Goal: Information Seeking & Learning: Learn about a topic

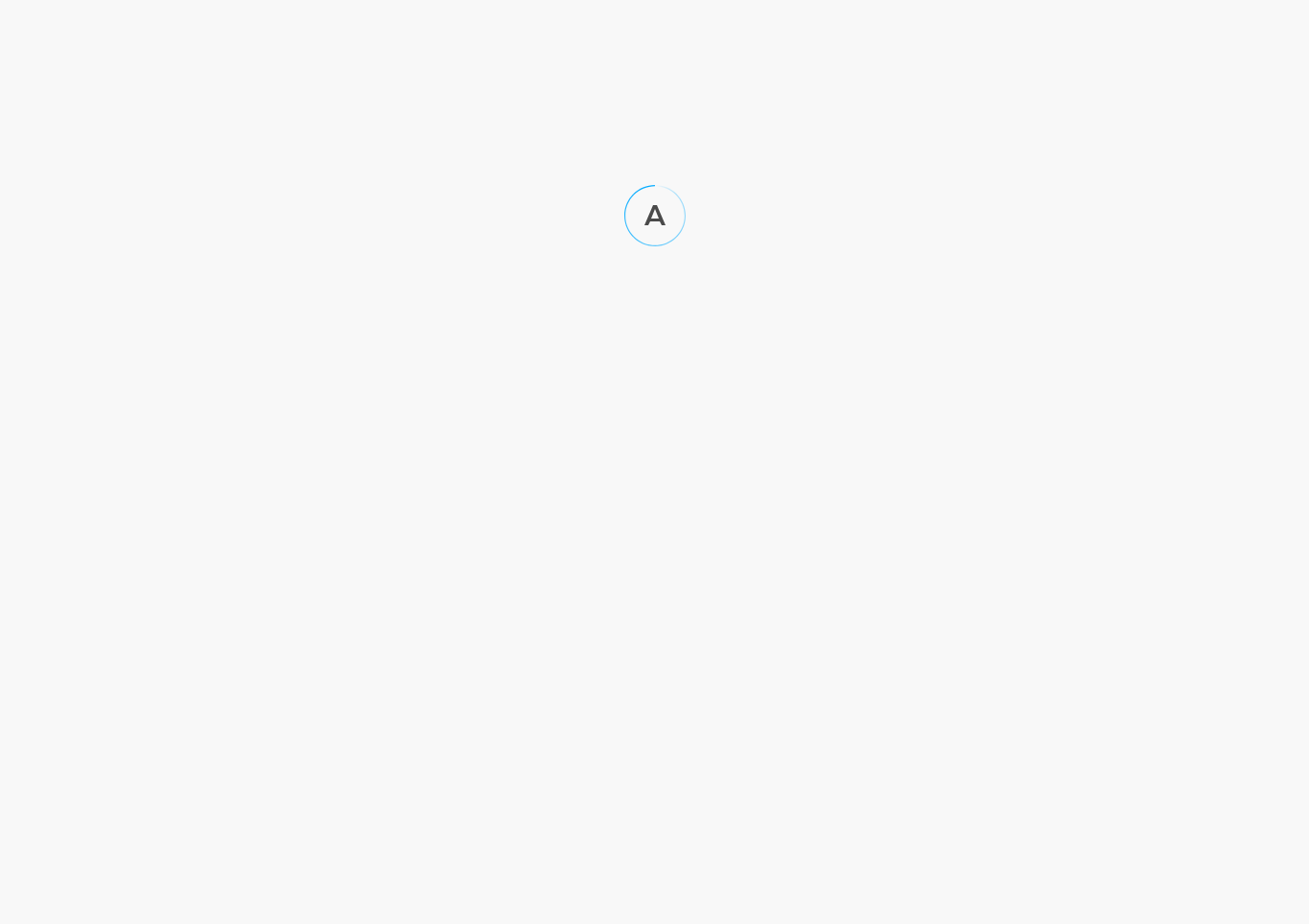
click at [869, 117] on html at bounding box center [654, 142] width 1309 height 285
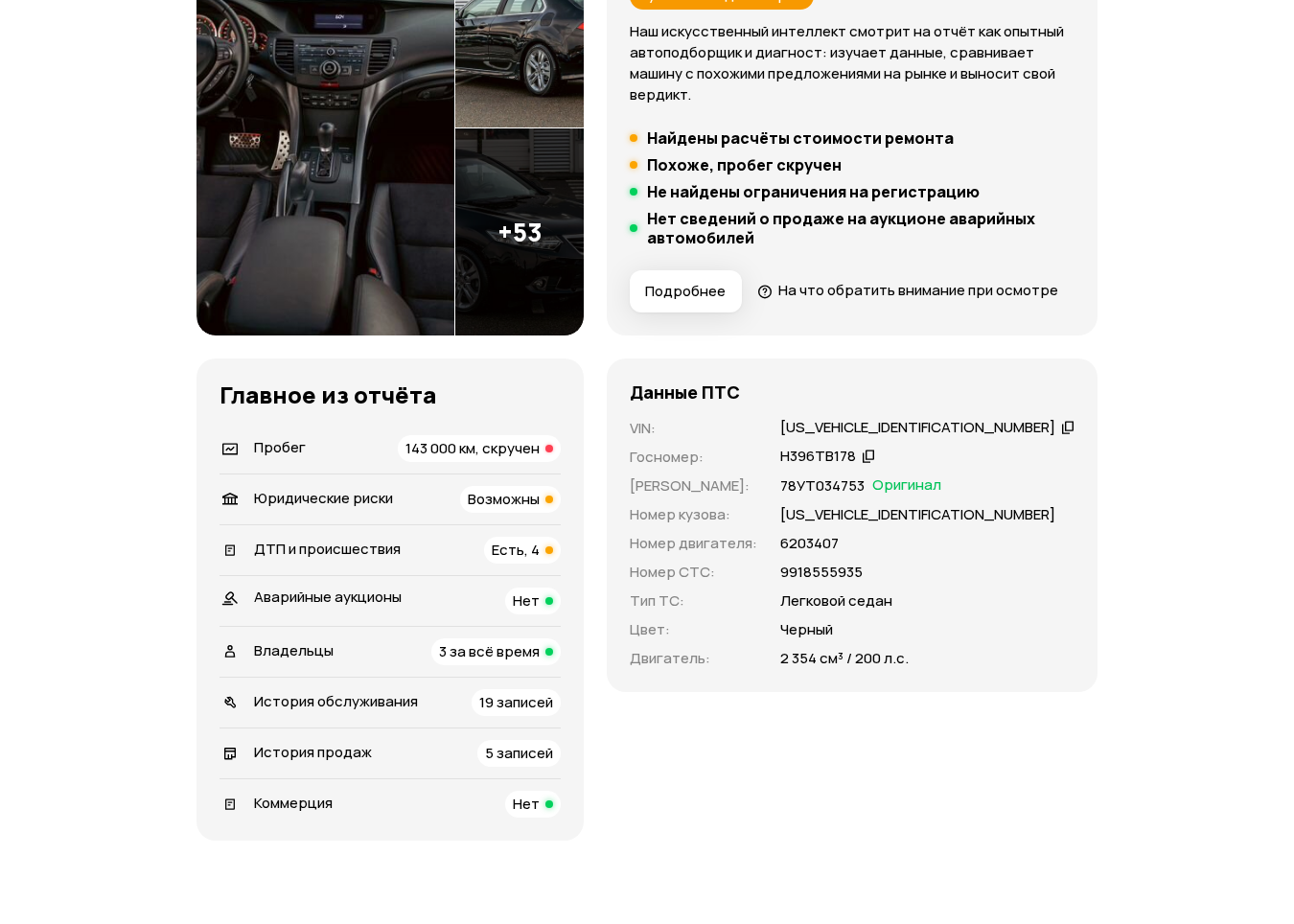
scroll to position [384, 0]
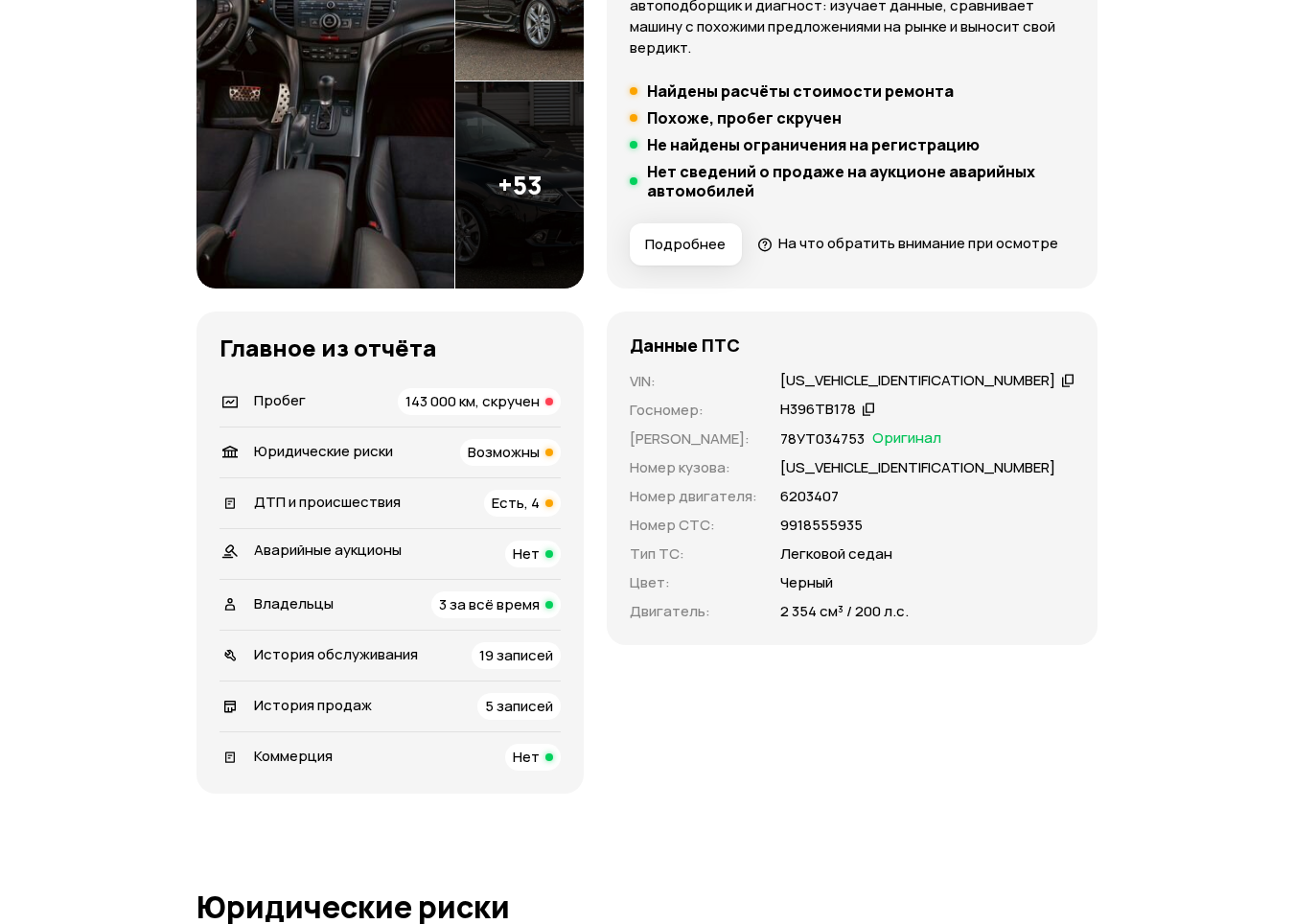
click at [584, 416] on div "Главное из отчёта   Пробег 143 000 км, скручен   Юридические риски Возможны   Д…" at bounding box center [391, 552] width 388 height 482
click at [561, 416] on div "143 000 км, скручен" at bounding box center [479, 401] width 163 height 27
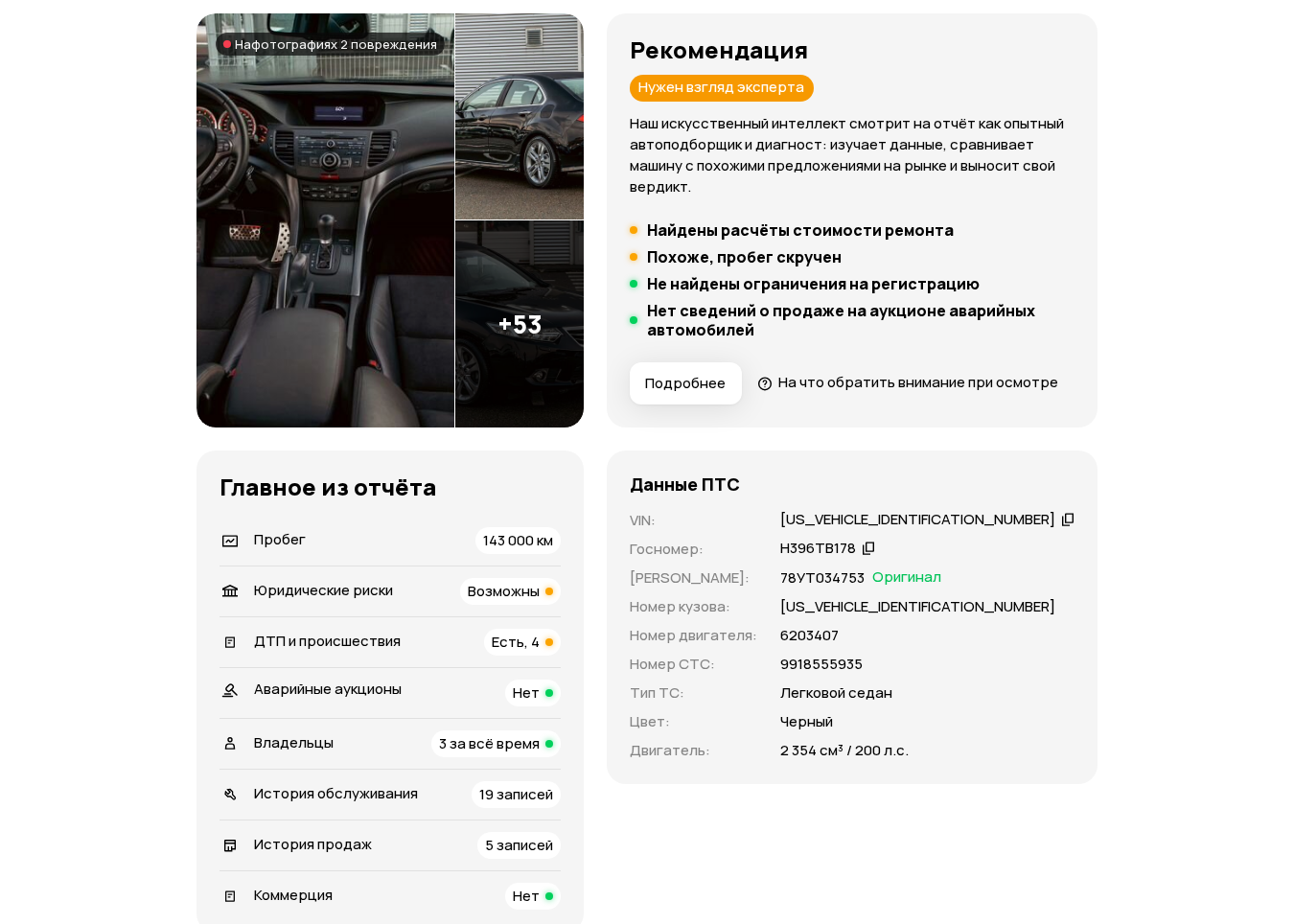
scroll to position [192, 0]
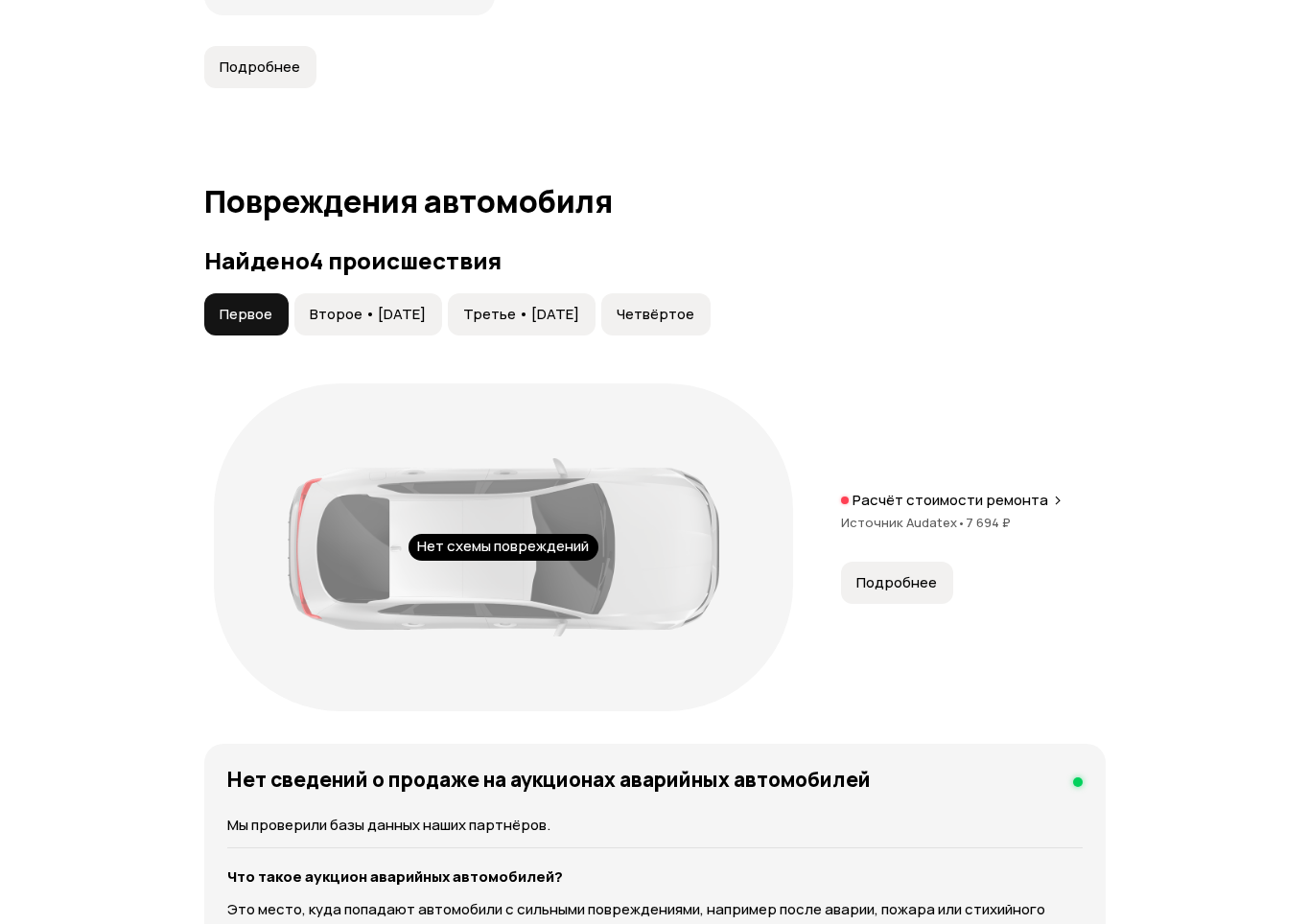
scroll to position [2109, 0]
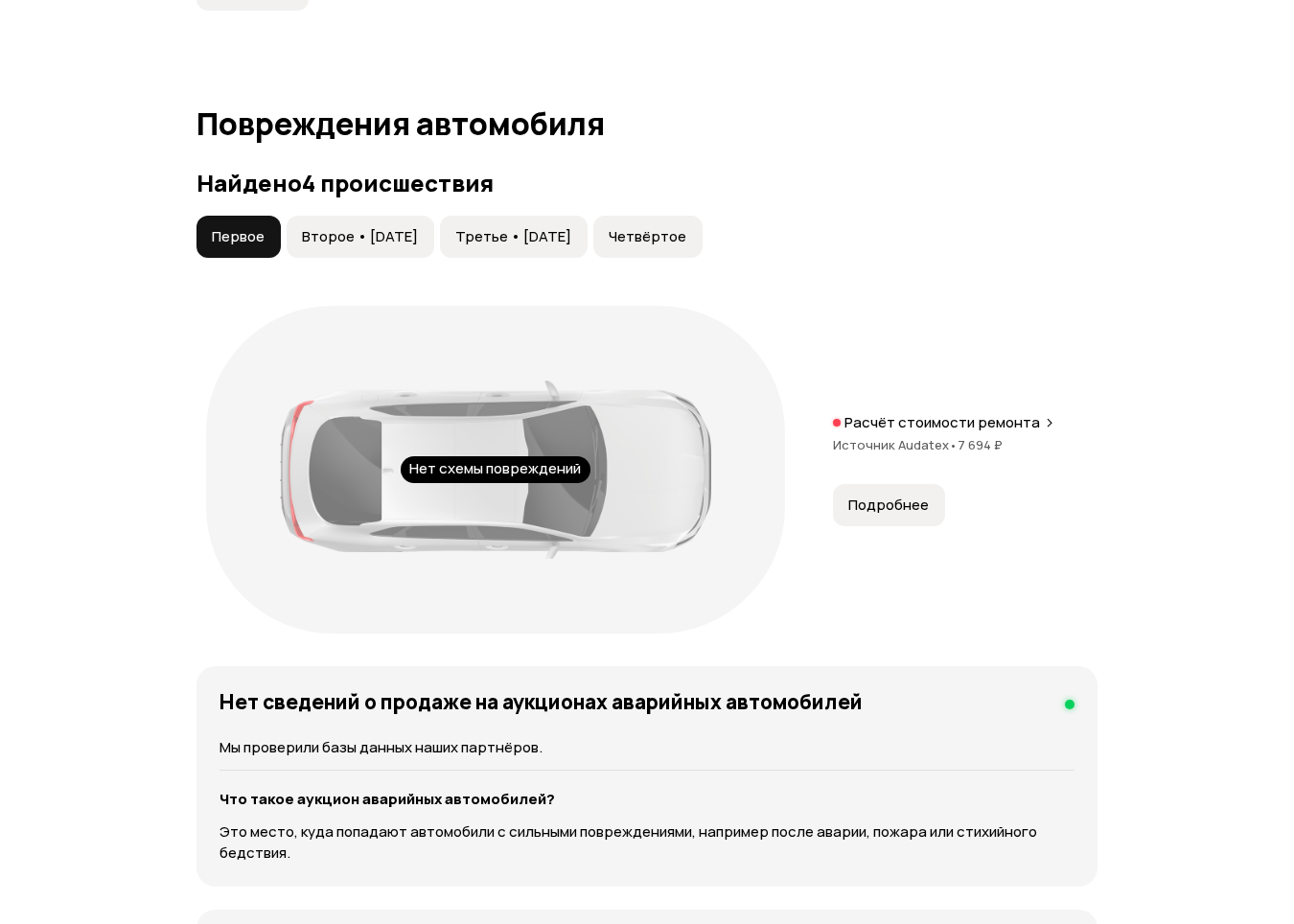
click at [364, 246] on span "Второе • 09 апр 2020" at bounding box center [359, 236] width 116 height 19
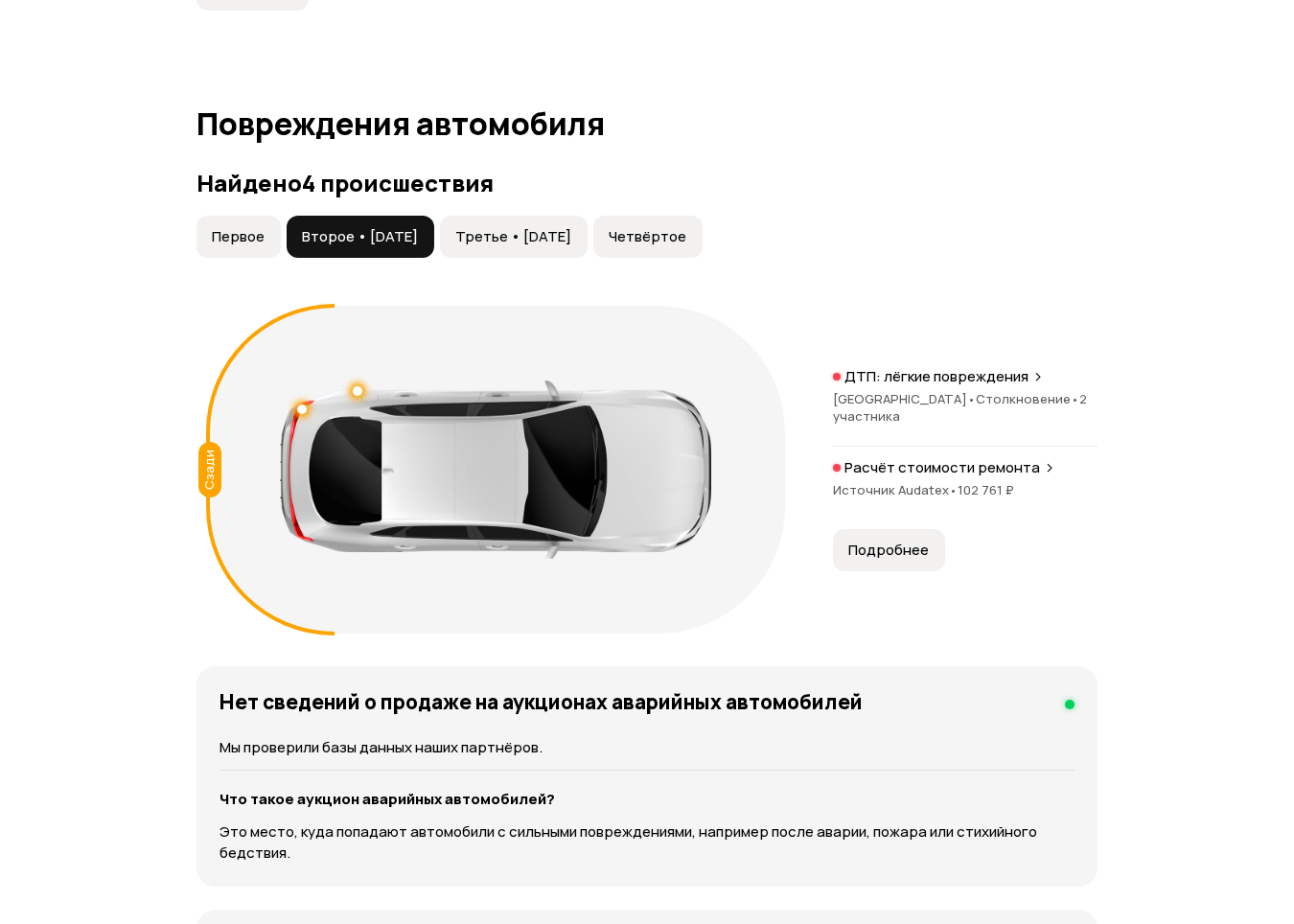
click at [518, 246] on span "Третье • 14 окт 2020" at bounding box center [512, 236] width 116 height 19
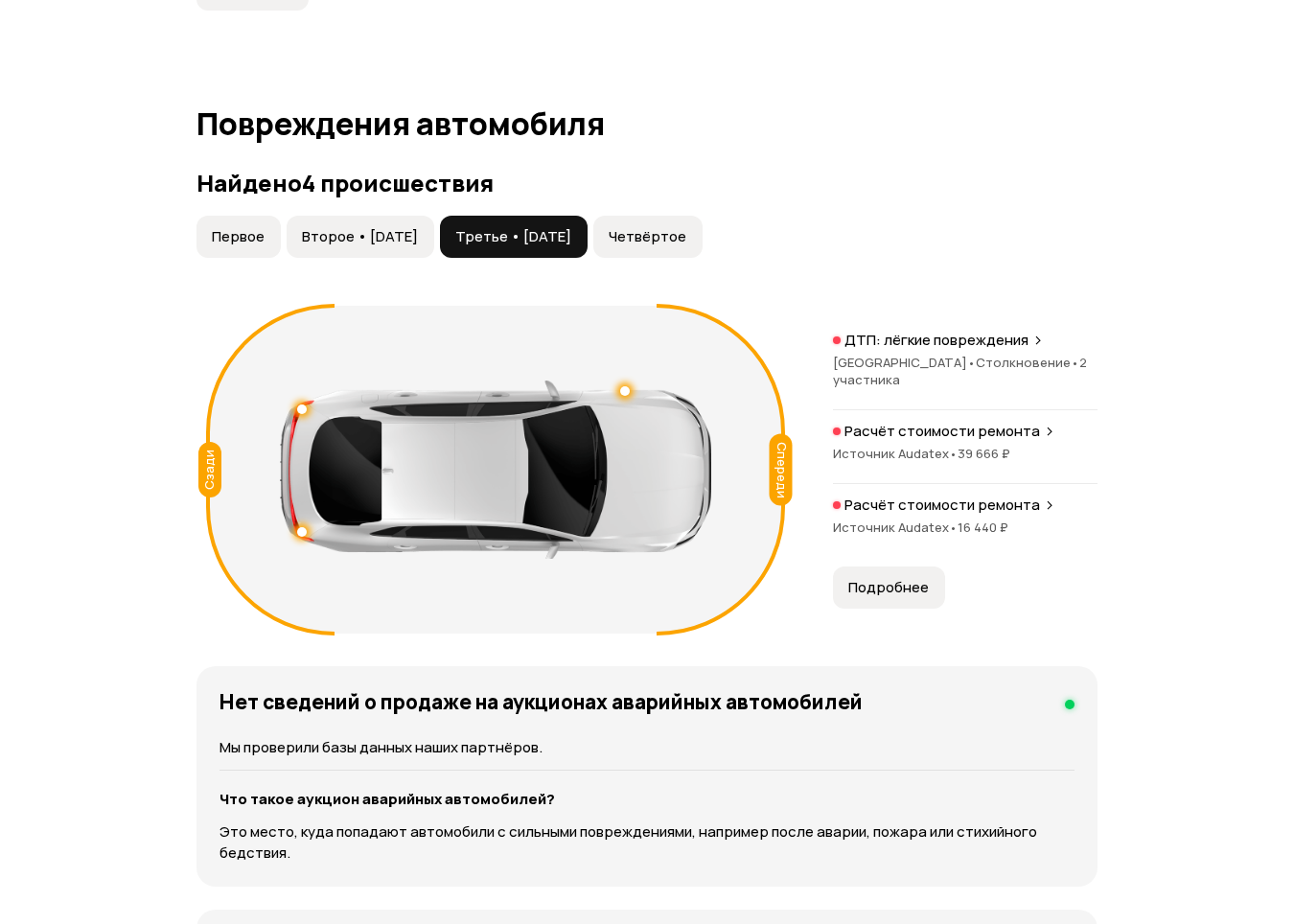
click at [687, 246] on span "Четвёртое" at bounding box center [647, 236] width 77 height 19
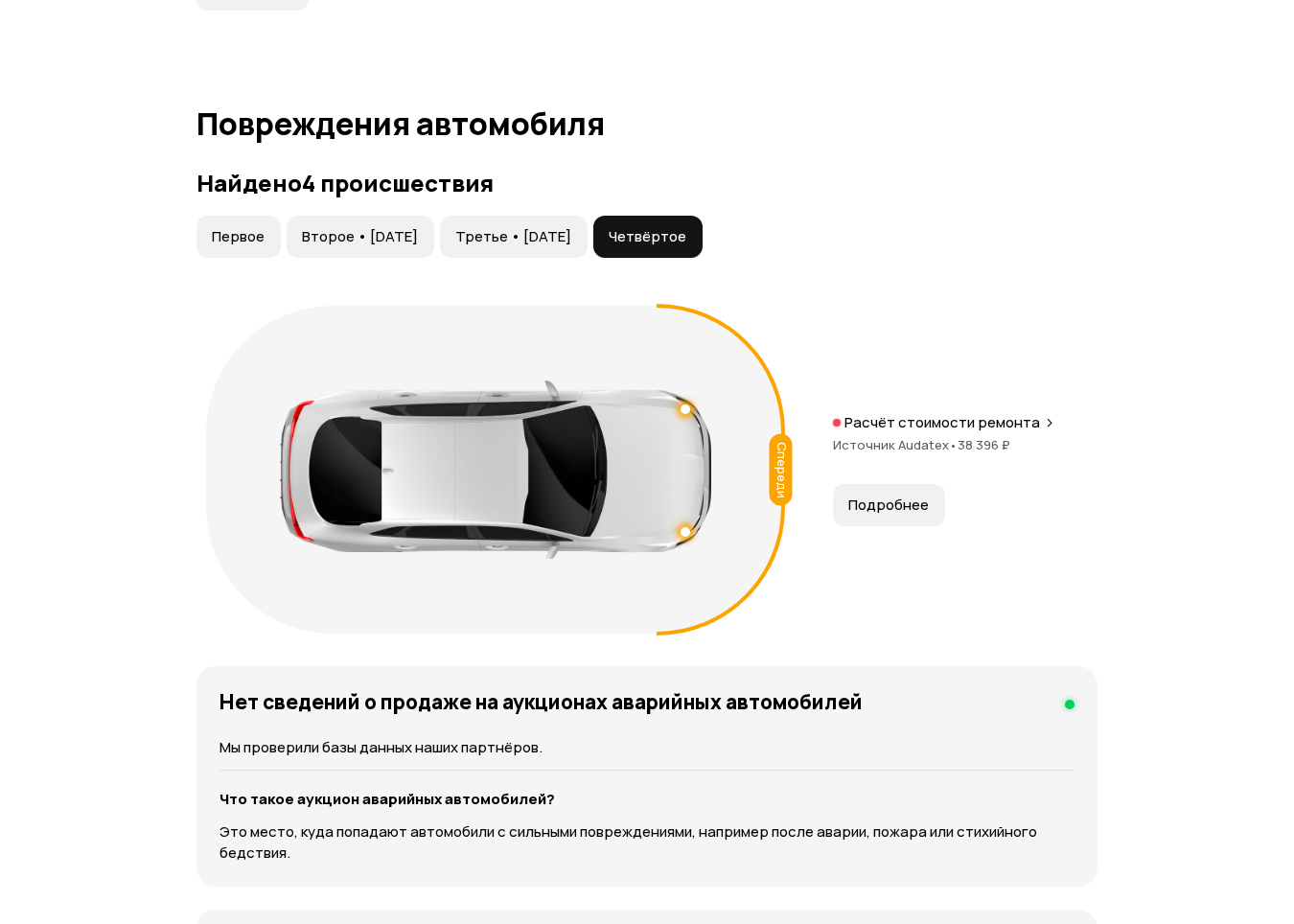
click at [880, 514] on span "Подробнее" at bounding box center [888, 505] width 80 height 19
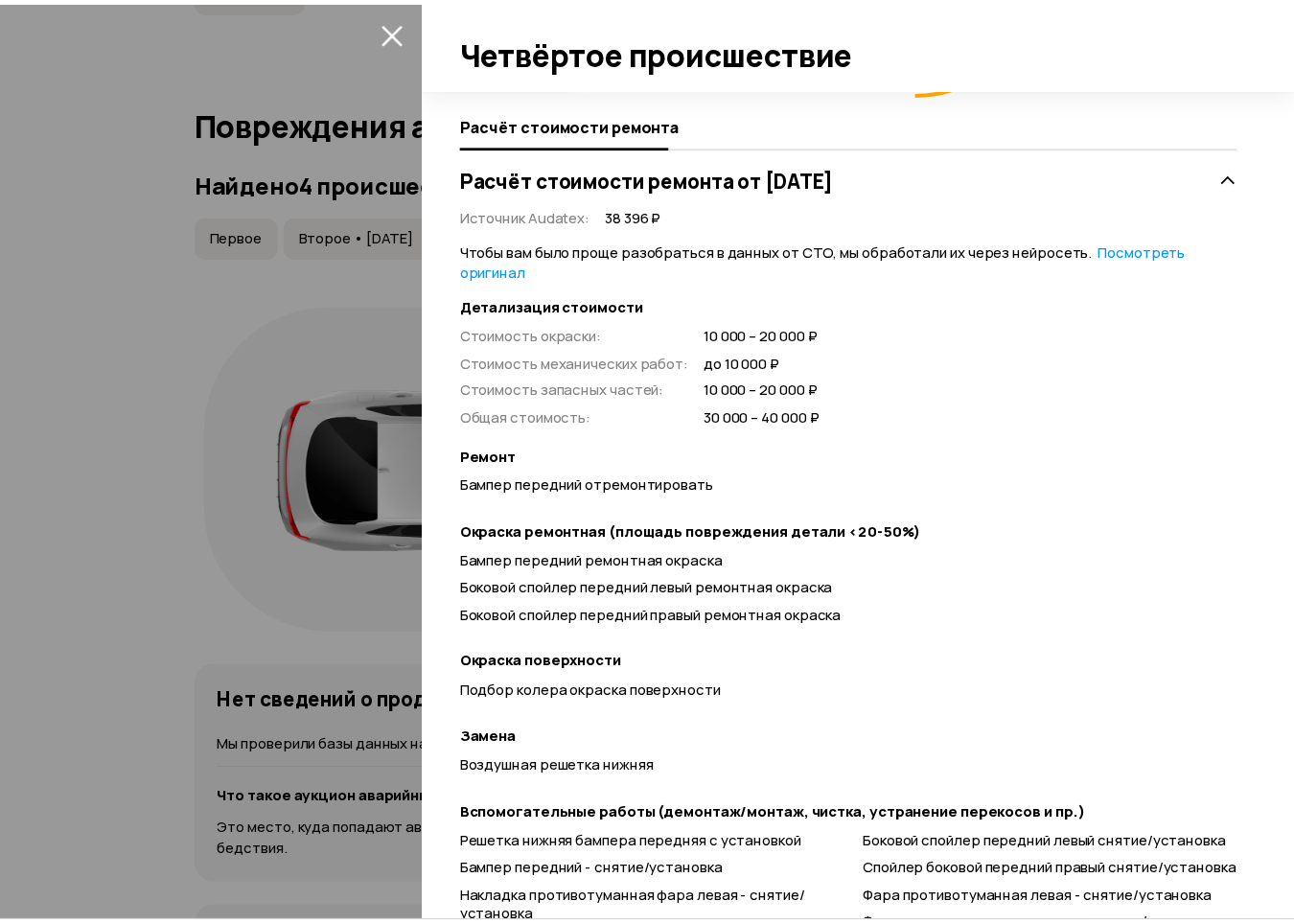
scroll to position [496, 0]
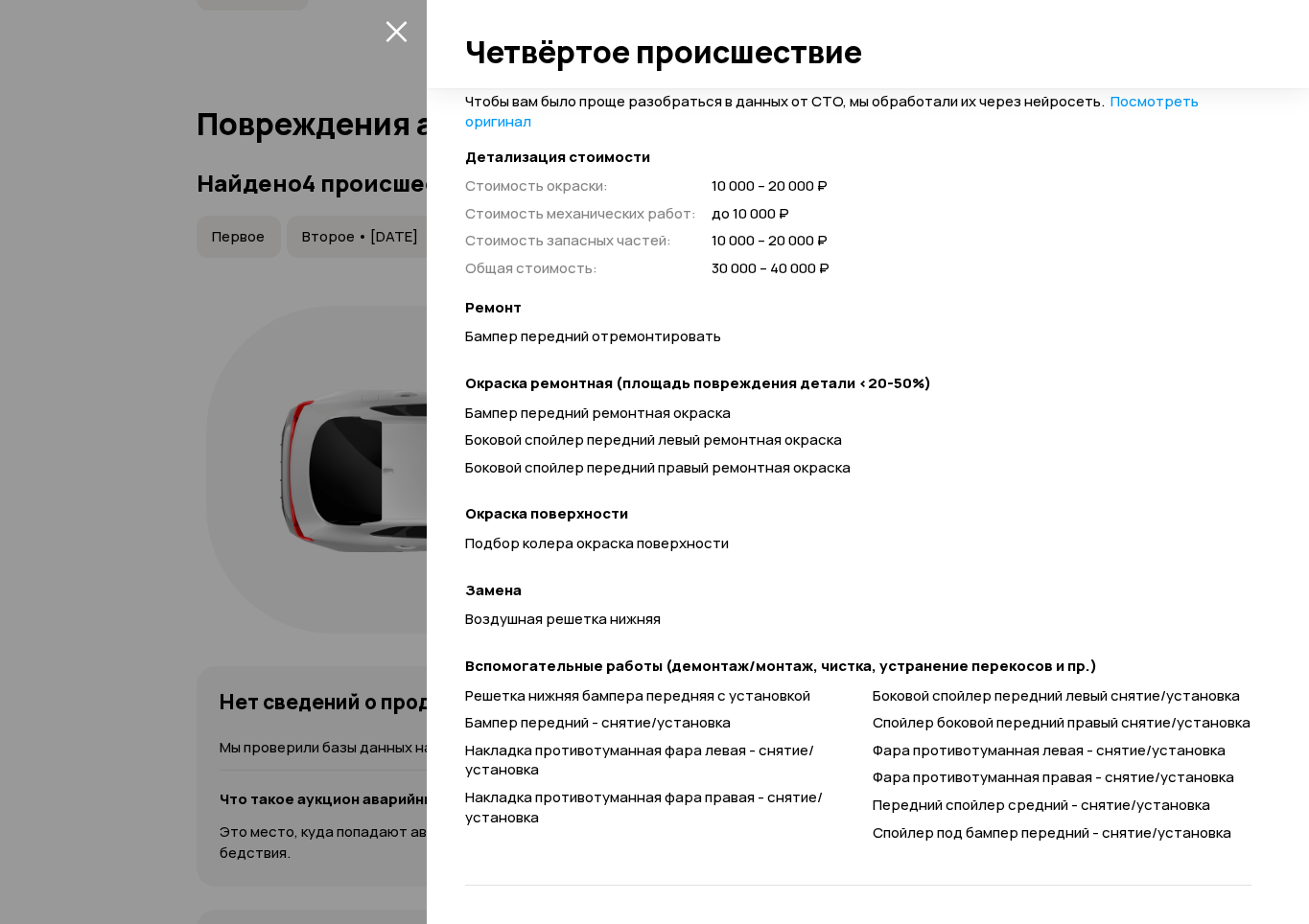
drag, startPoint x: 134, startPoint y: 513, endPoint x: 203, endPoint y: 384, distance: 146.3
click at [134, 513] on div at bounding box center [654, 462] width 1309 height 924
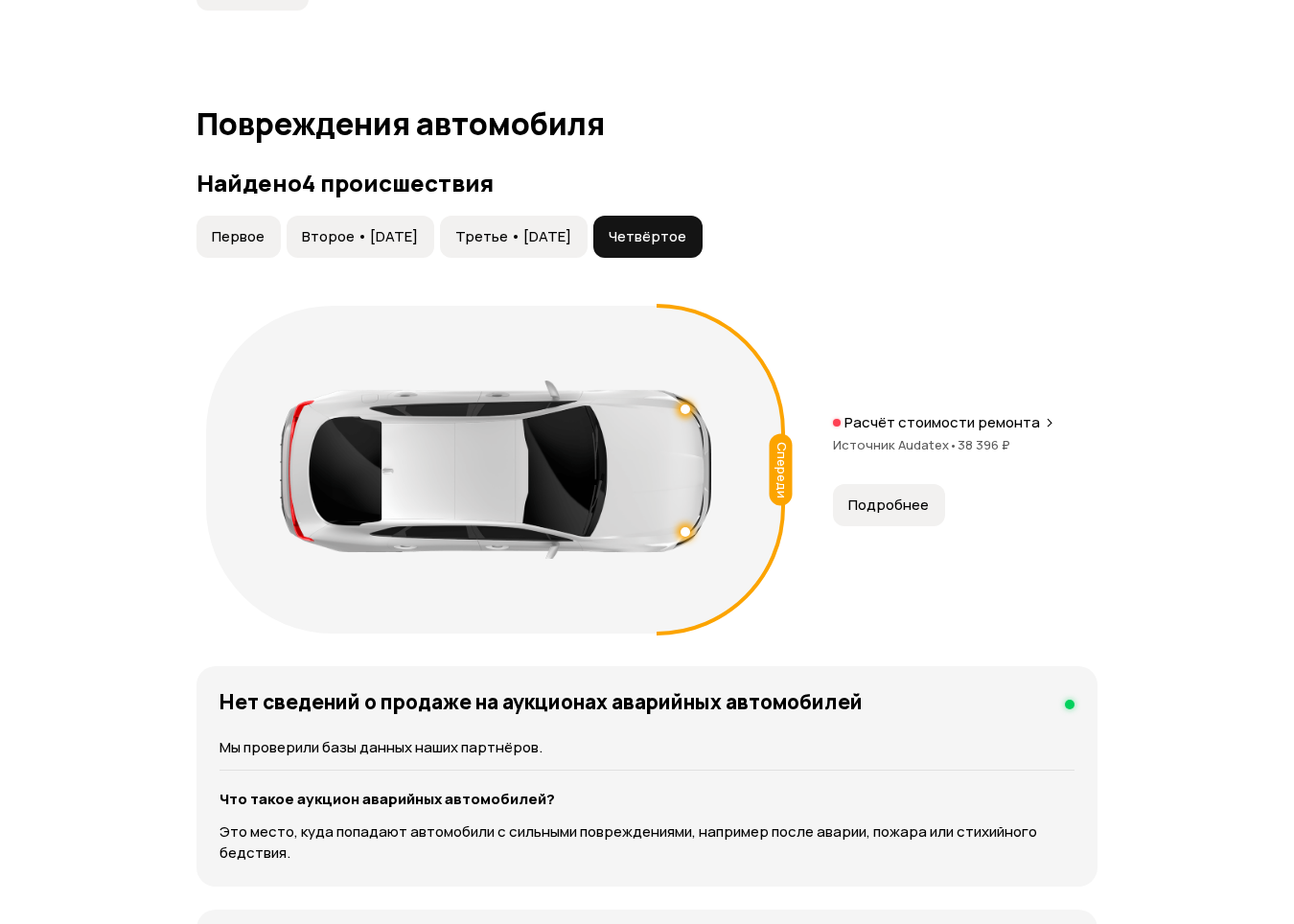
click at [236, 258] on button "Первое" at bounding box center [238, 236] width 84 height 43
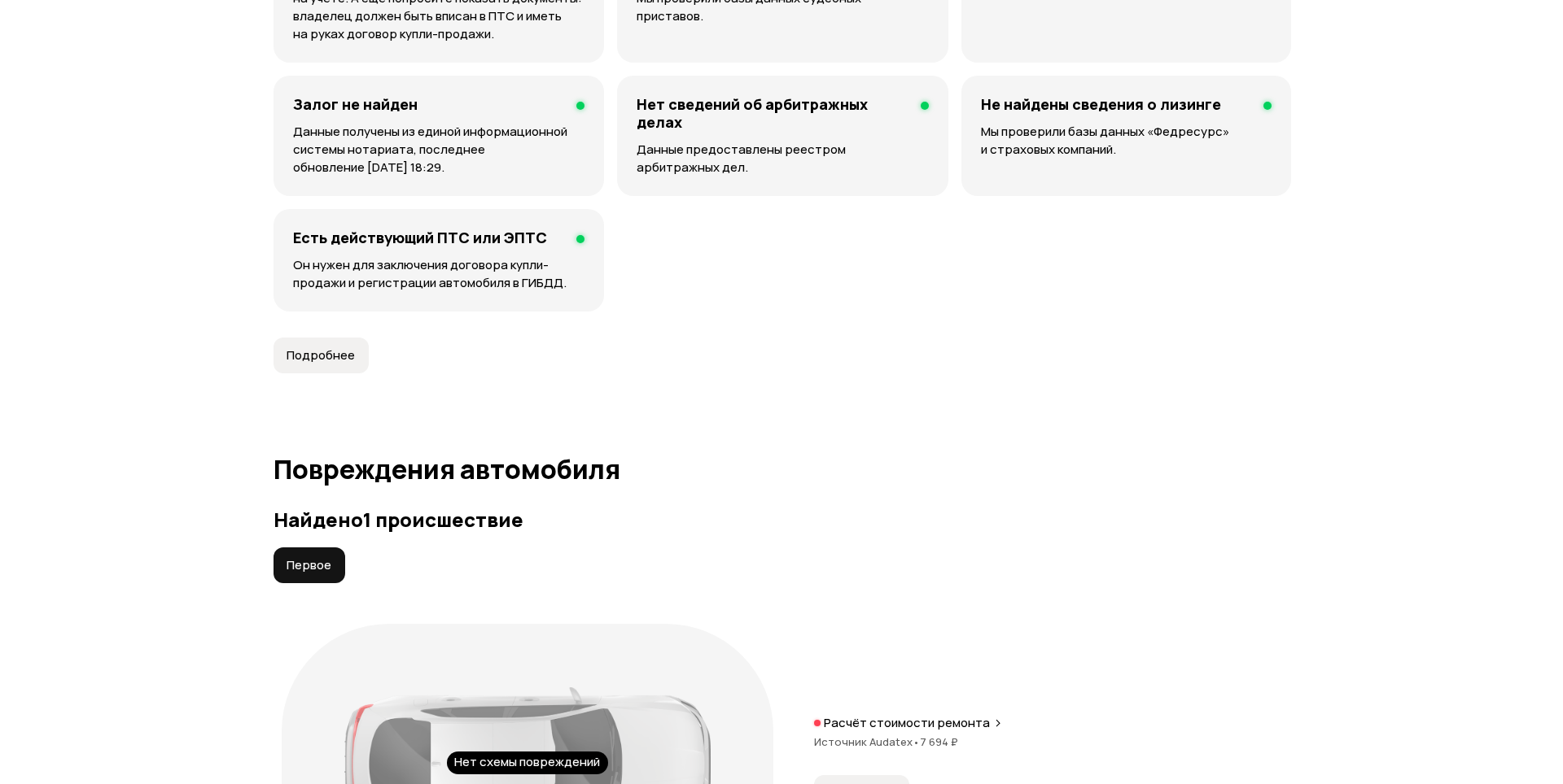
scroll to position [1627, 0]
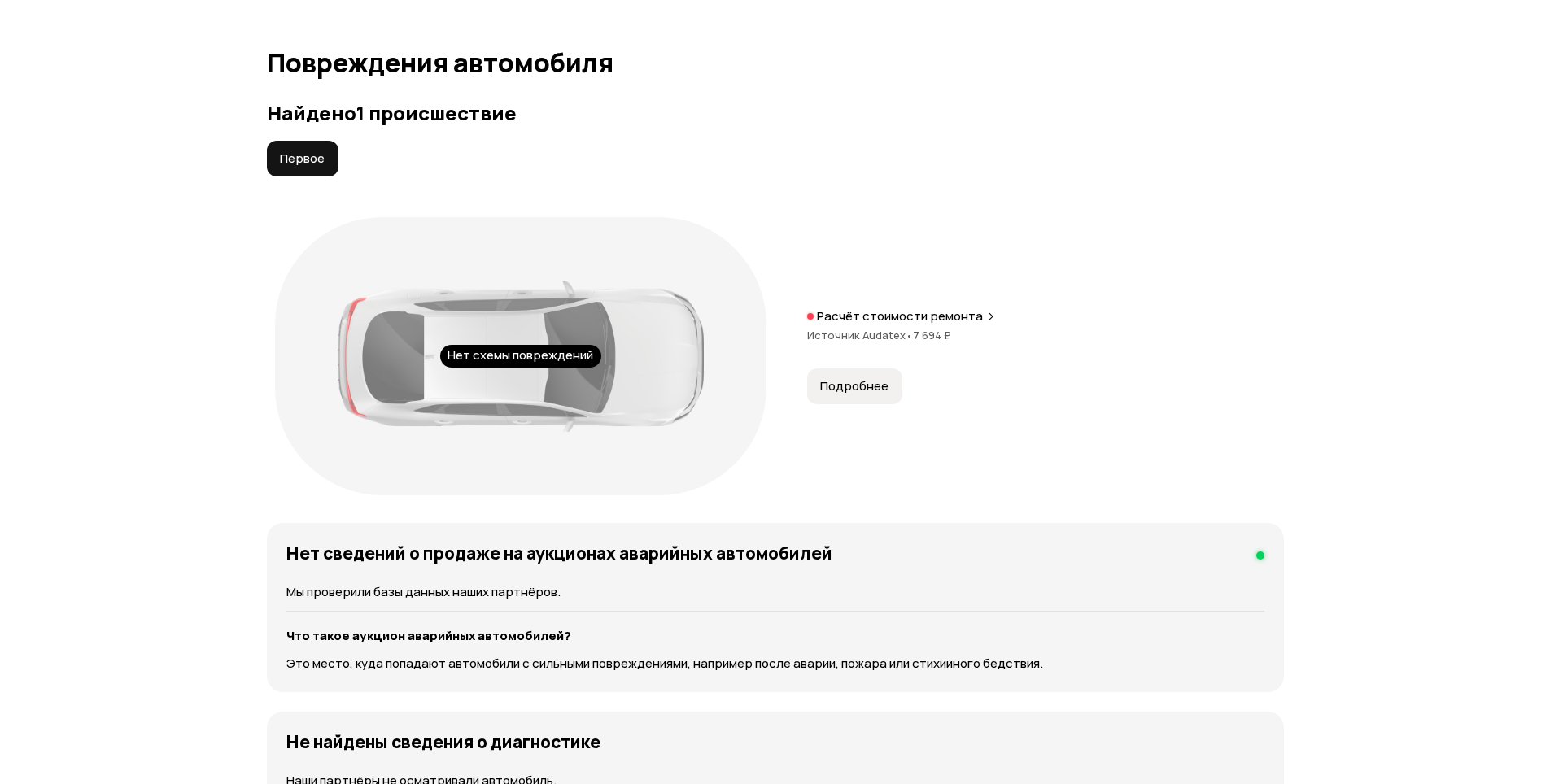
click at [886, 405] on div "Нет схемы повреждений Расчёт стоимости ремонта Источник Audatex • 7 694 ₽ Подро…" at bounding box center [775, 356] width 1017 height 295
click at [881, 393] on span "Подробнее" at bounding box center [854, 386] width 68 height 16
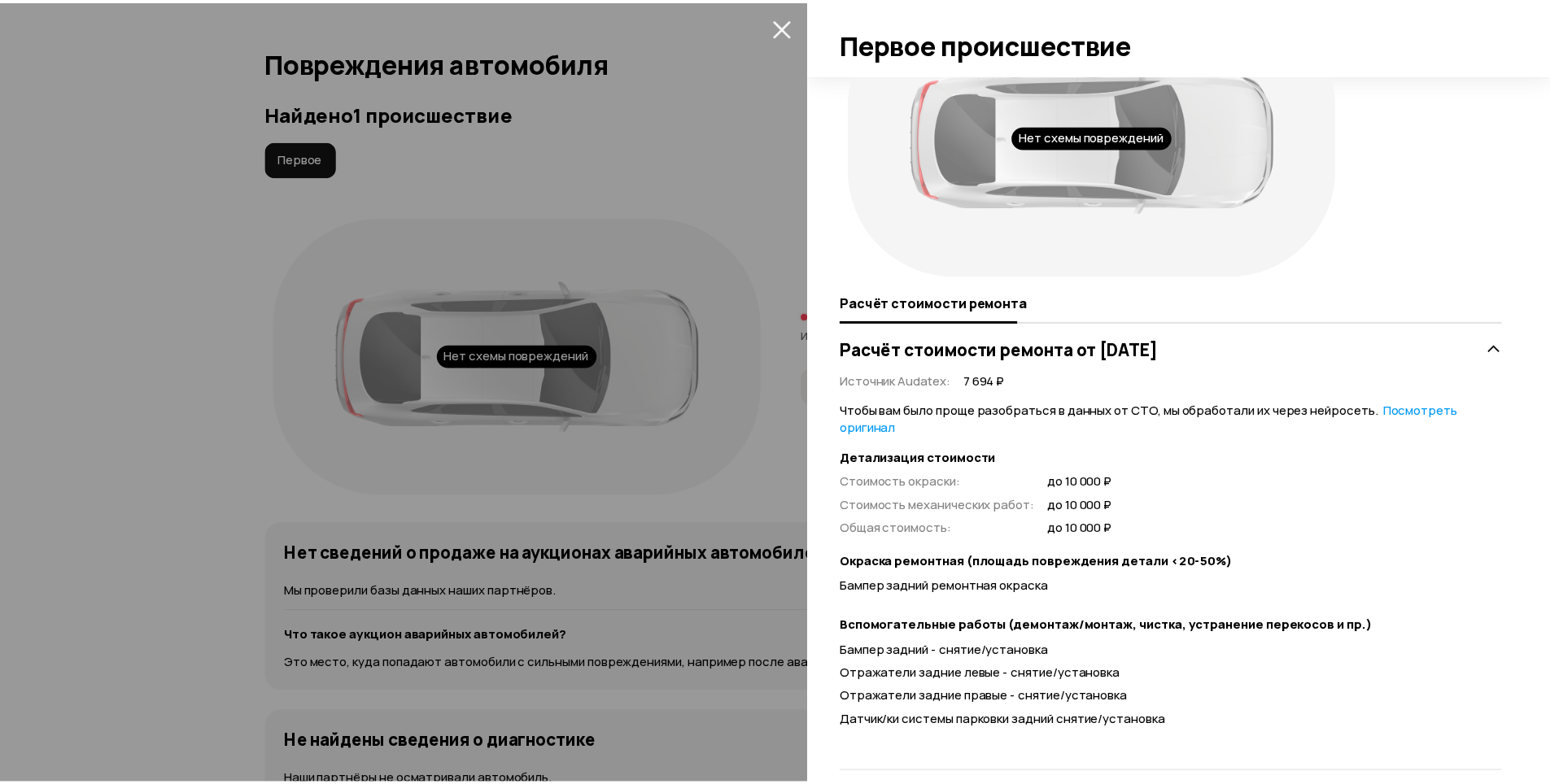
scroll to position [107, 0]
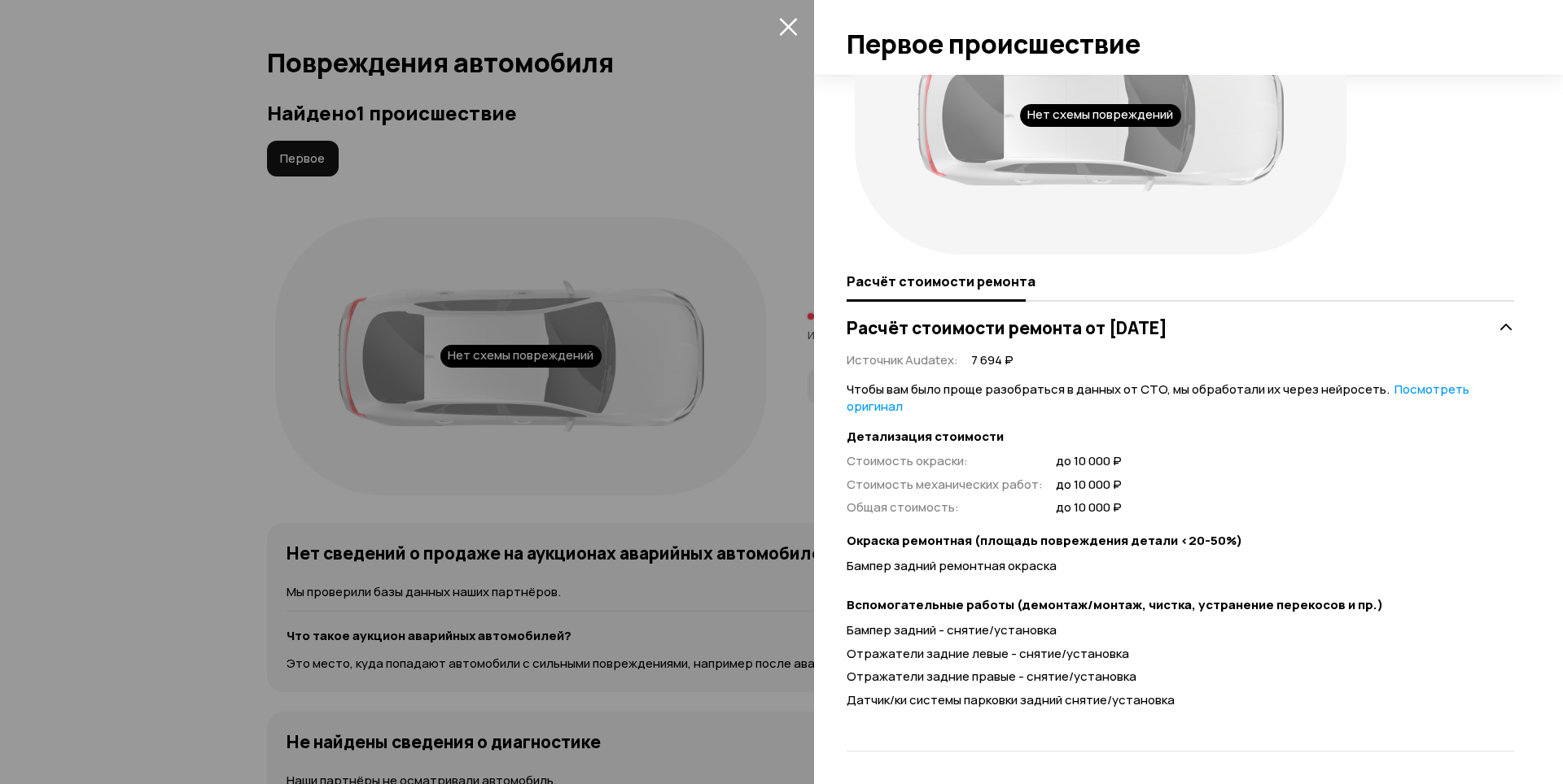
click at [623, 162] on div at bounding box center [781, 392] width 1563 height 784
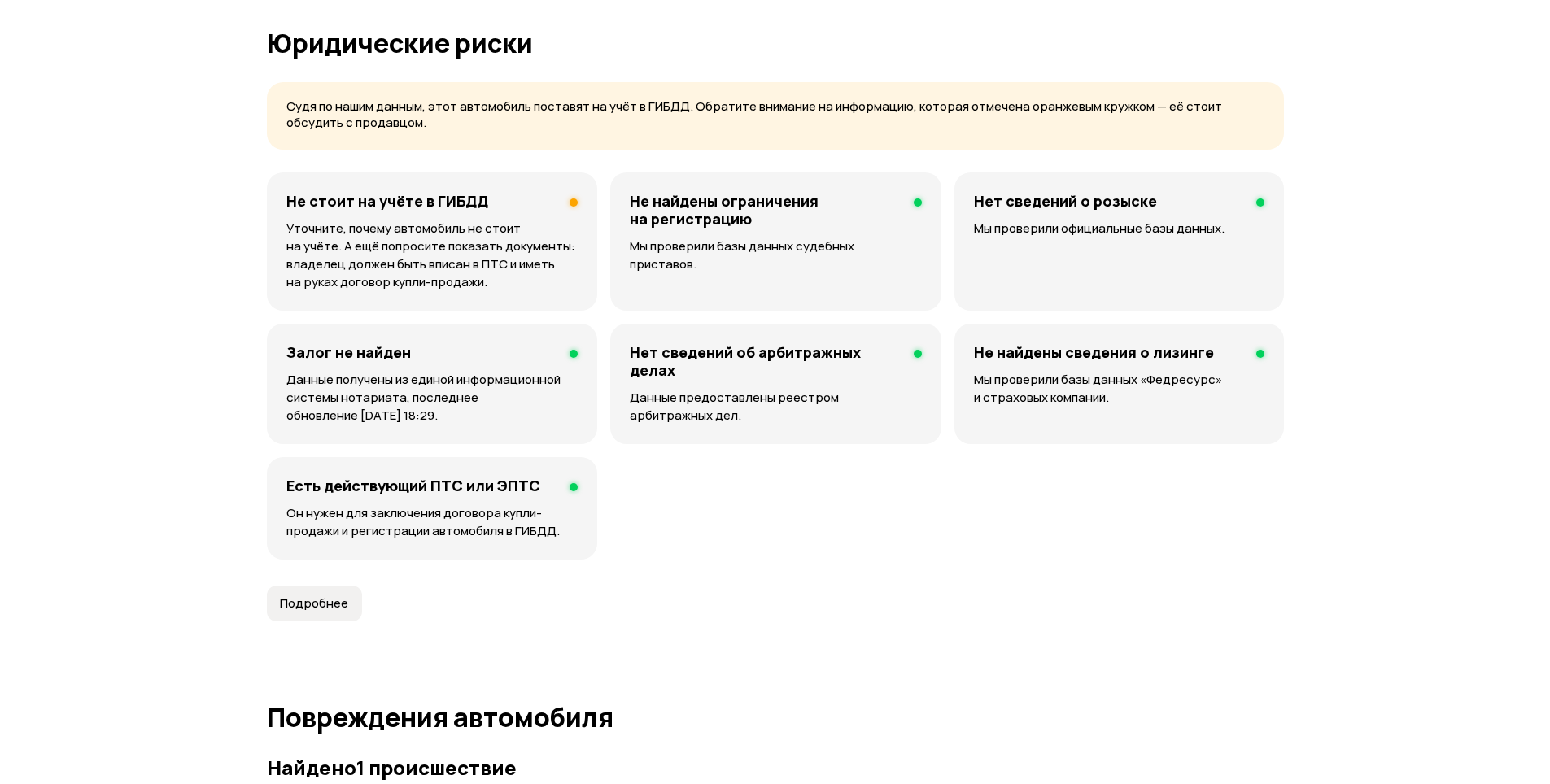
scroll to position [895, 0]
